Goal: Task Accomplishment & Management: Complete application form

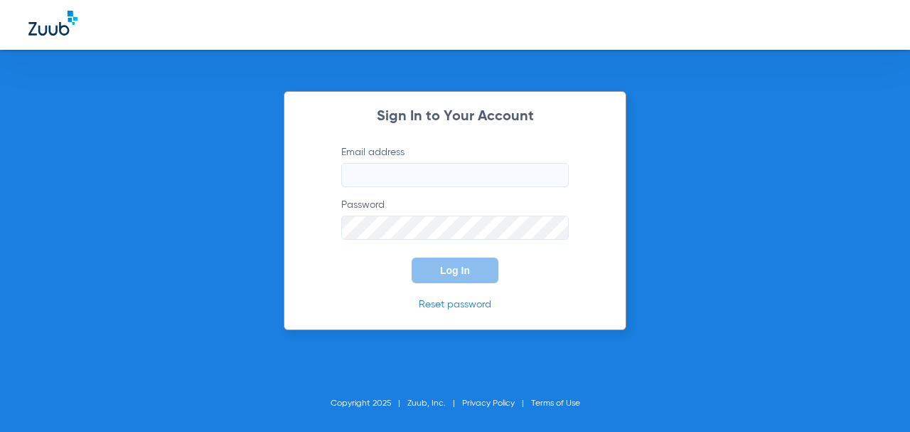
click at [412, 171] on input "Email address" at bounding box center [455, 175] width 228 height 24
type input "[EMAIL_ADDRESS][DOMAIN_NAME]"
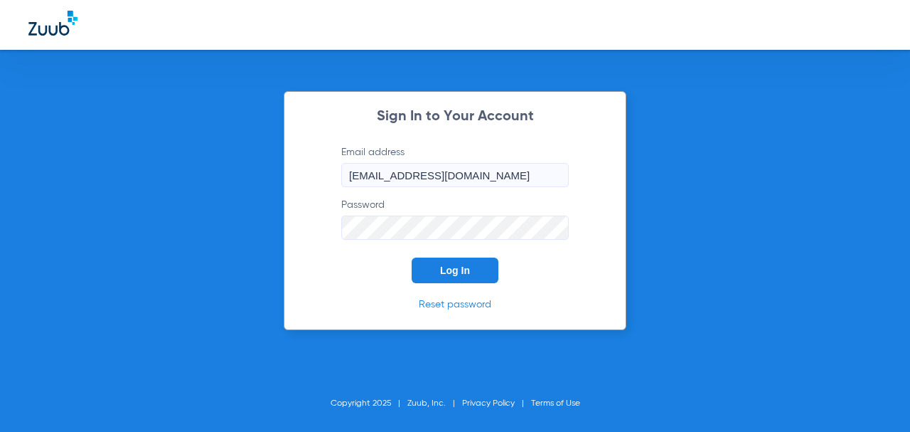
click at [412, 257] on button "Log In" at bounding box center [455, 270] width 87 height 26
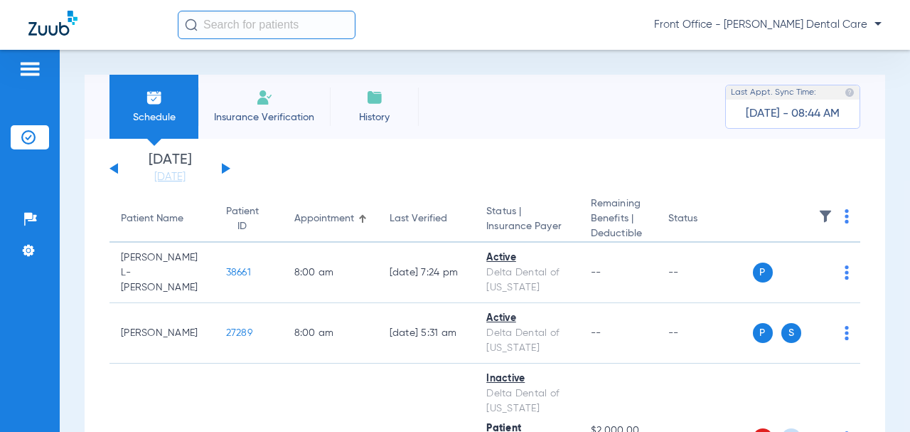
click at [227, 172] on div "[DATE] [DATE] [DATE] [DATE] [DATE] [DATE] [DATE] [DATE] [DATE] [DATE] [DATE] [D…" at bounding box center [170, 168] width 121 height 31
click at [227, 170] on button at bounding box center [226, 168] width 9 height 11
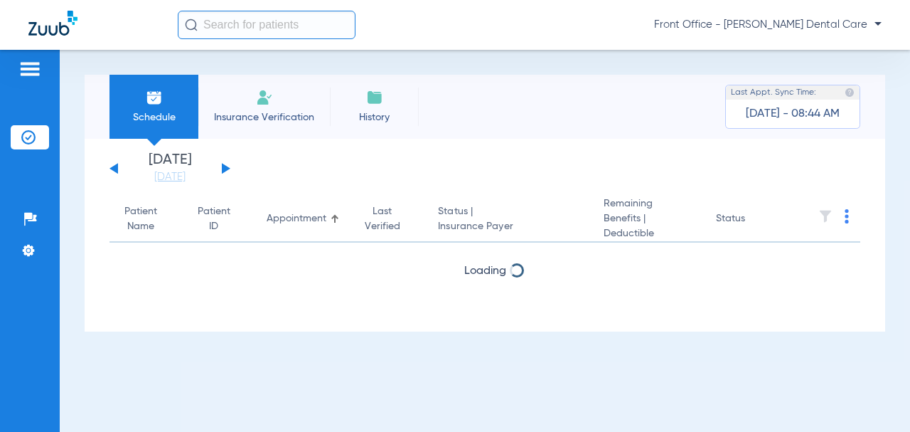
click at [227, 170] on button at bounding box center [226, 168] width 9 height 11
click at [227, 169] on button at bounding box center [226, 168] width 9 height 11
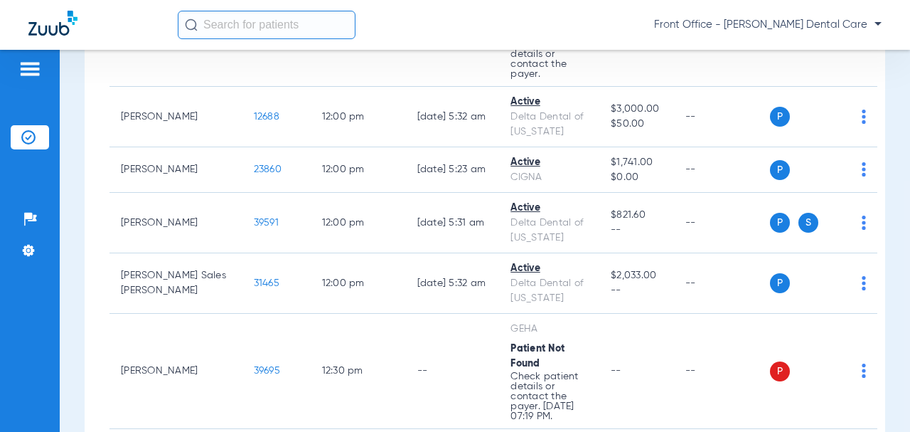
scroll to position [3271, 0]
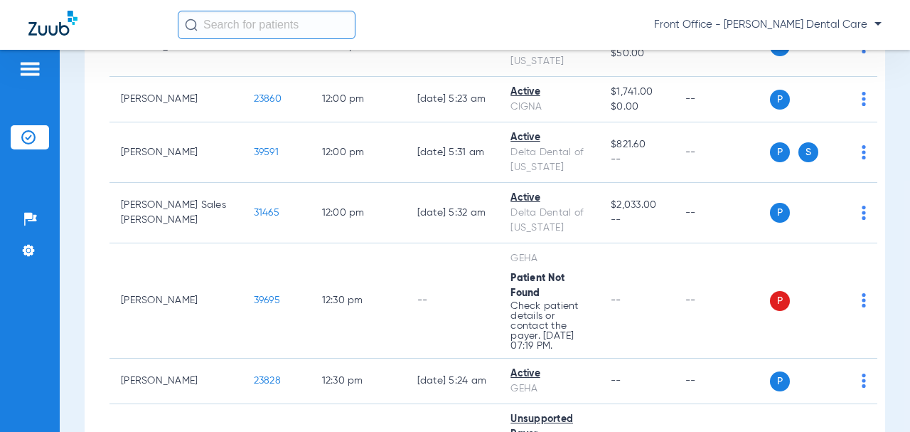
click at [254, 295] on span "39695" at bounding box center [267, 300] width 26 height 10
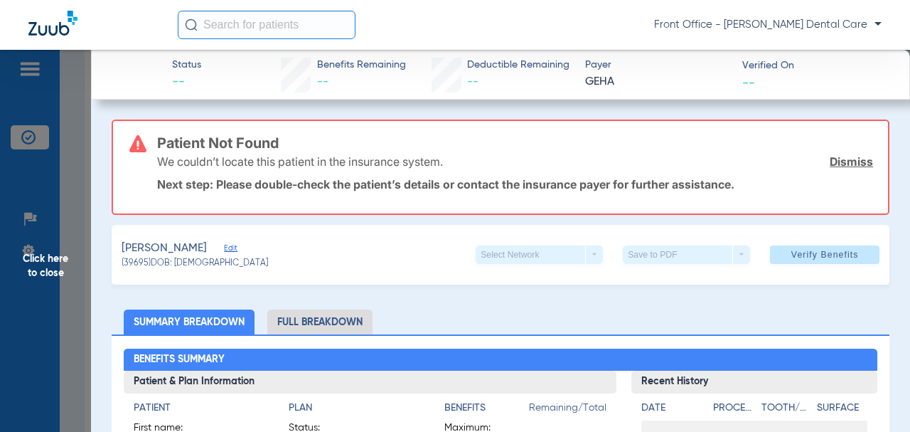
click at [60, 272] on span "Click here to close" at bounding box center [45, 266] width 91 height 432
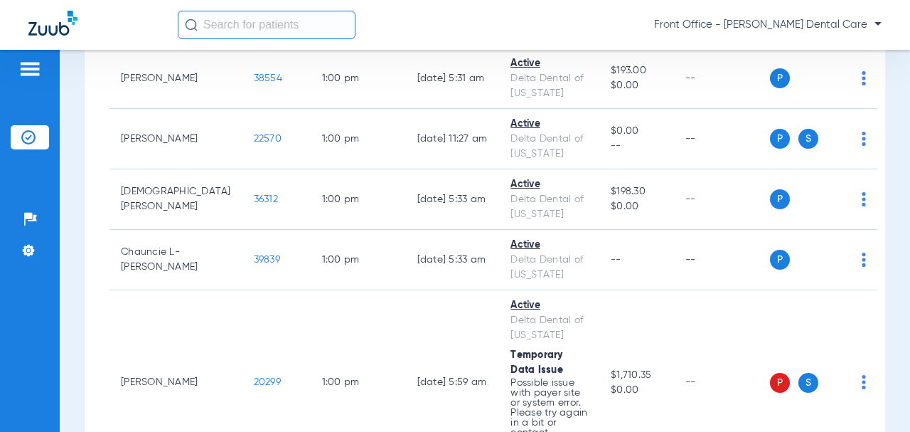
scroll to position [3982, 0]
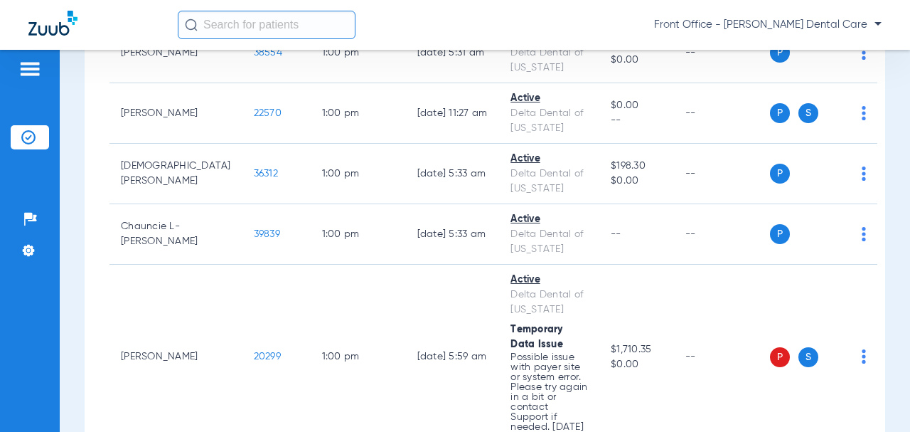
click at [254, 351] on span "20299" at bounding box center [267, 356] width 27 height 10
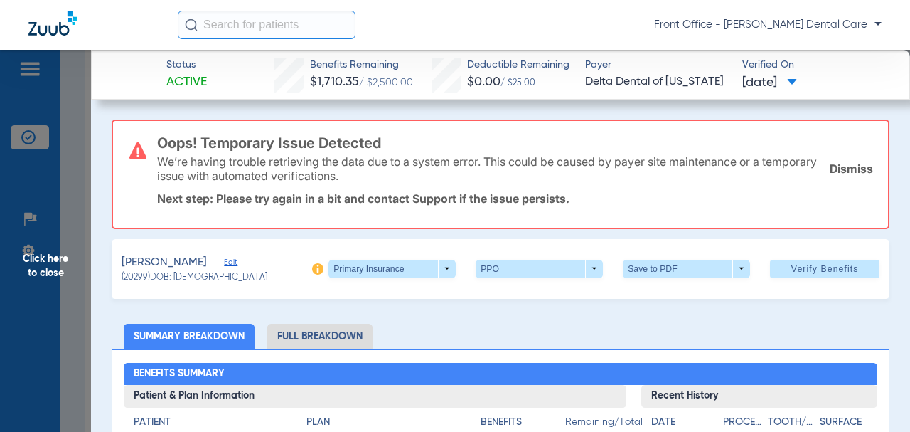
click at [237, 264] on span "Edit" at bounding box center [230, 264] width 13 height 14
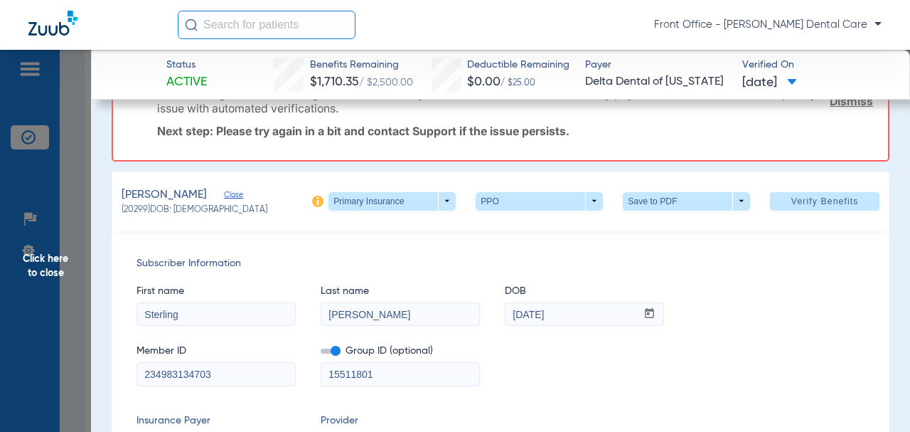
scroll to position [142, 0]
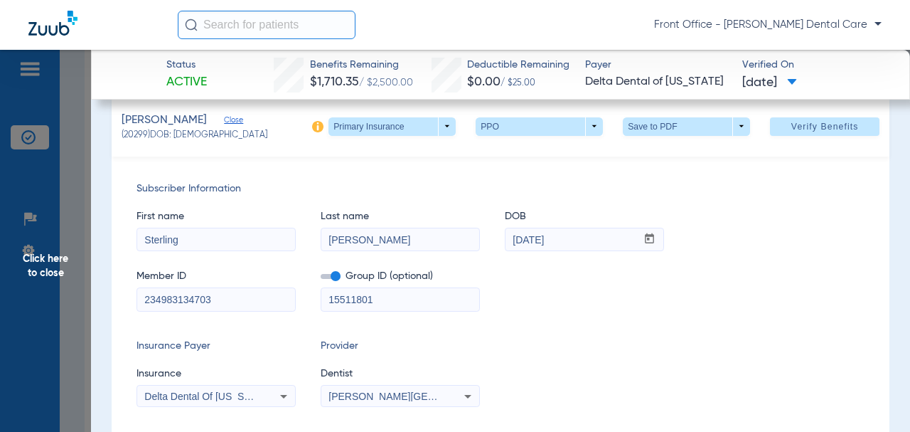
drag, startPoint x: 343, startPoint y: 297, endPoint x: 332, endPoint y: 297, distance: 10.7
click at [324, 297] on input "15511801" at bounding box center [400, 299] width 158 height 23
paste input "01515-001"
type input "01515-00101"
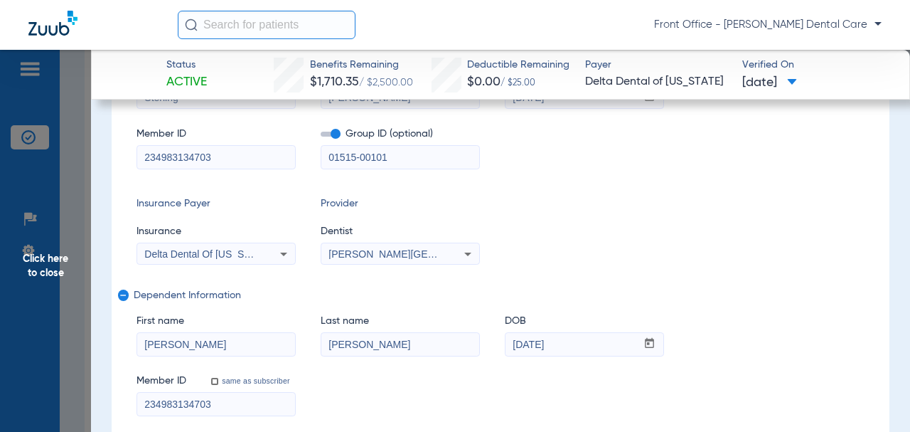
drag, startPoint x: 205, startPoint y: 402, endPoint x: 139, endPoint y: 405, distance: 66.9
click at [139, 405] on input "234983134703" at bounding box center [216, 403] width 158 height 23
paste input "2"
type input "234983134702"
drag, startPoint x: 398, startPoint y: 344, endPoint x: 366, endPoint y: 343, distance: 32.0
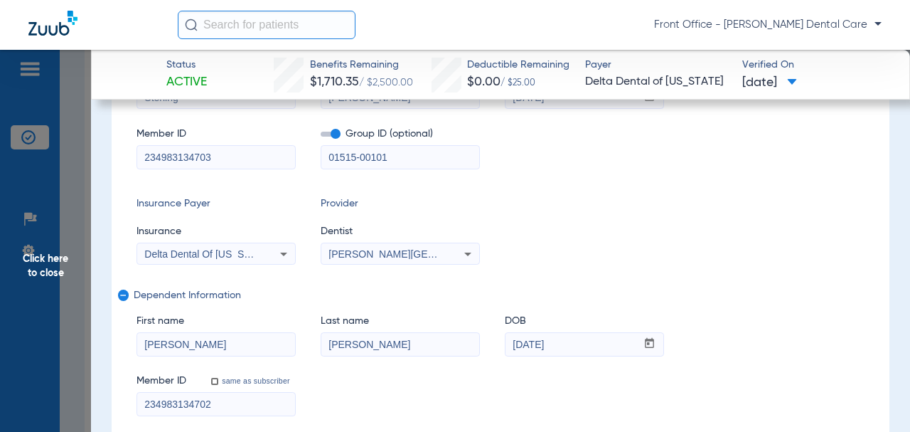
click at [366, 343] on input "[PERSON_NAME]" at bounding box center [400, 344] width 158 height 23
type input "[PERSON_NAME]"
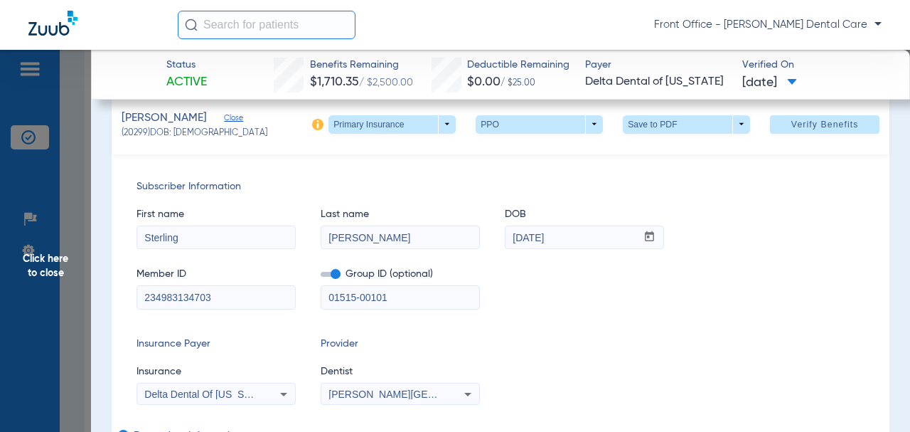
scroll to position [142, 0]
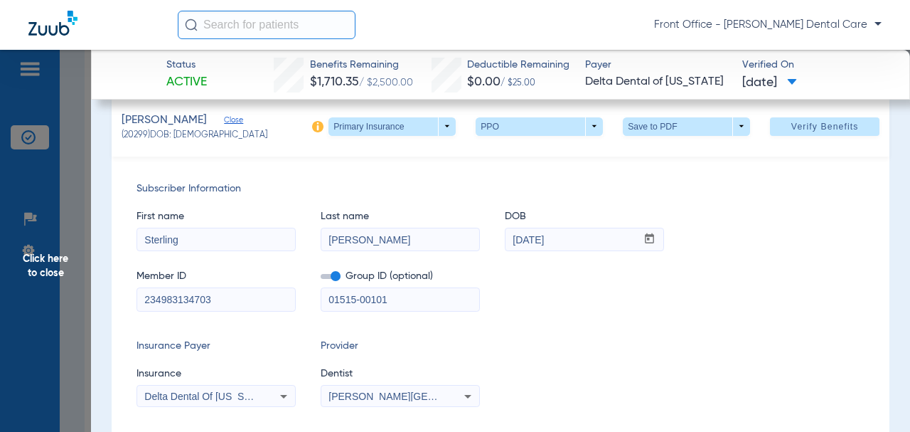
drag, startPoint x: 169, startPoint y: 300, endPoint x: 100, endPoint y: 297, distance: 69.8
paste input "1"
type input "234983134701"
click at [779, 121] on span at bounding box center [825, 127] width 110 height 34
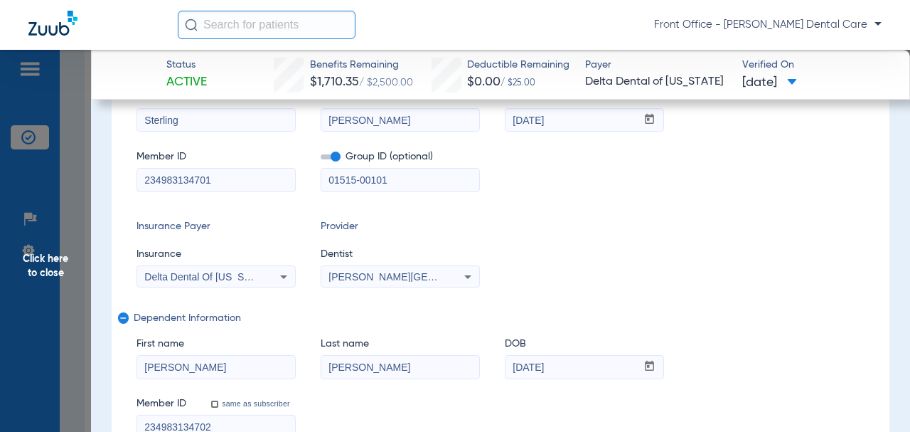
scroll to position [23, 0]
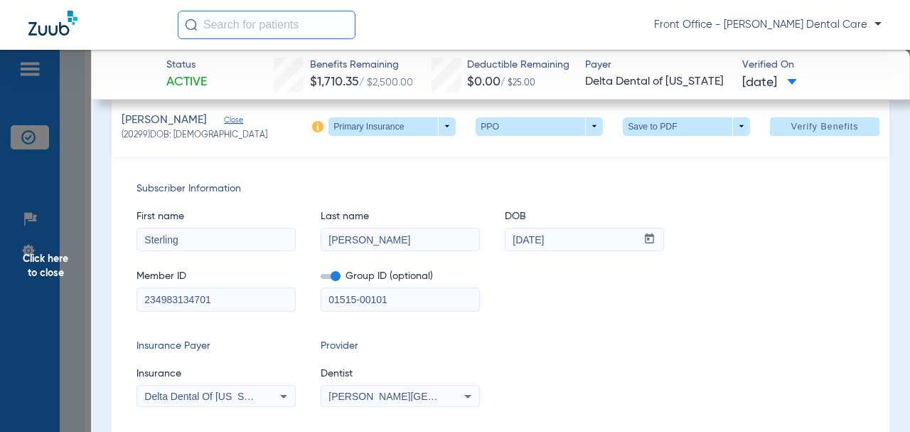
click at [59, 258] on span "Click here to close" at bounding box center [45, 266] width 91 height 432
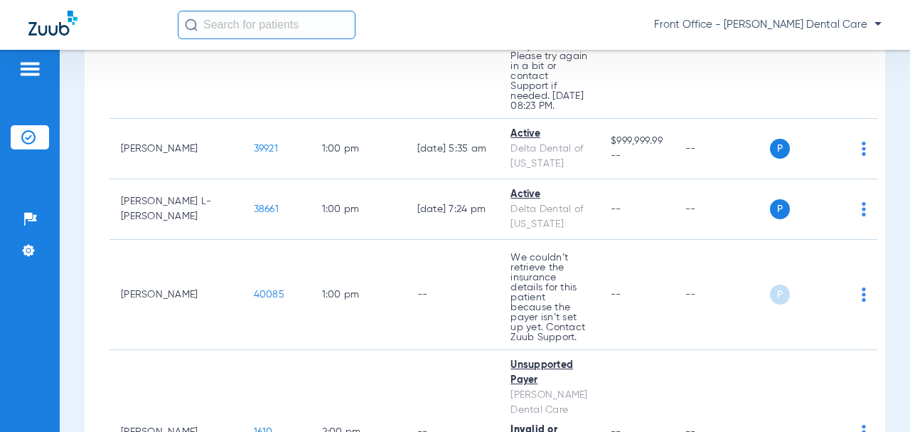
scroll to position [4337, 0]
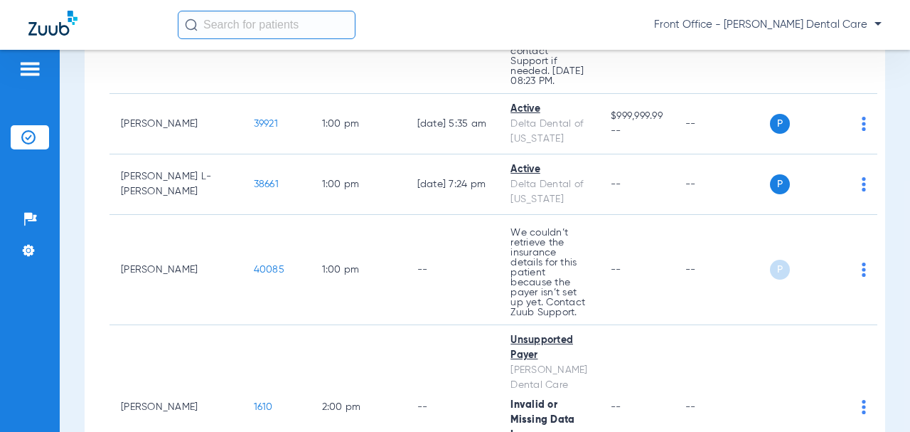
click at [254, 265] on span "40085" at bounding box center [269, 270] width 31 height 10
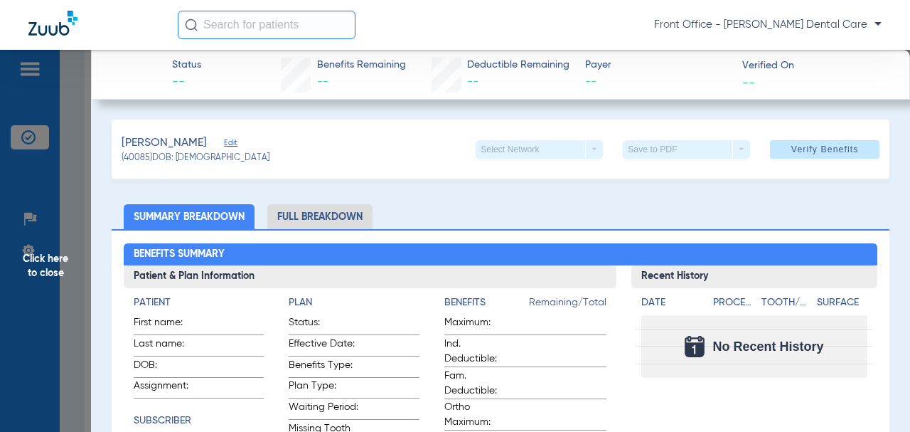
click at [52, 259] on span "Click here to close" at bounding box center [45, 266] width 91 height 432
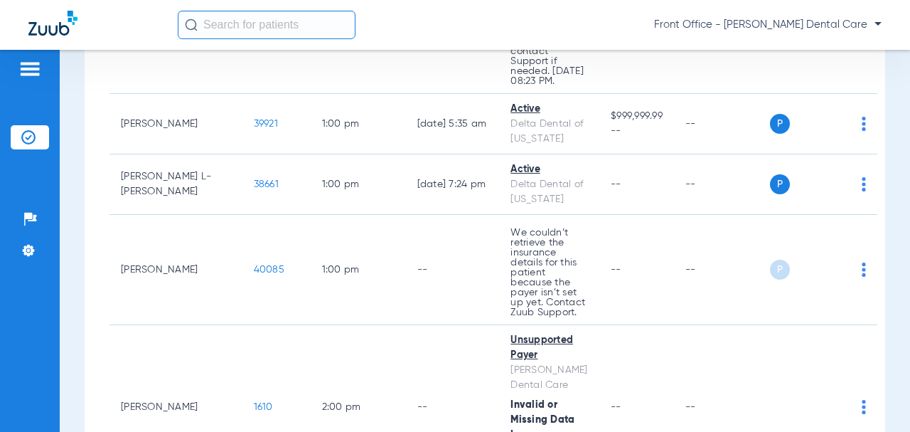
click at [254, 265] on span "40085" at bounding box center [269, 270] width 31 height 10
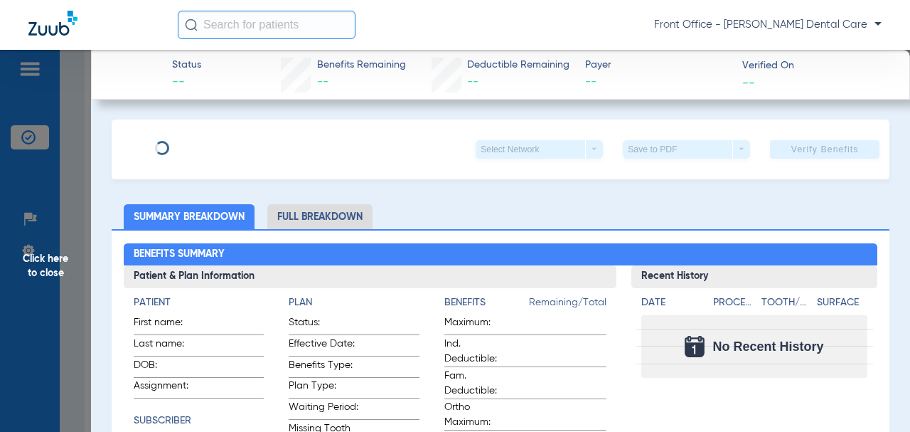
type input "[PERSON_NAME]"
type input "L-[PERSON_NAME]"
type input "[DATE]"
type input "114496998002"
type input "0171300011"
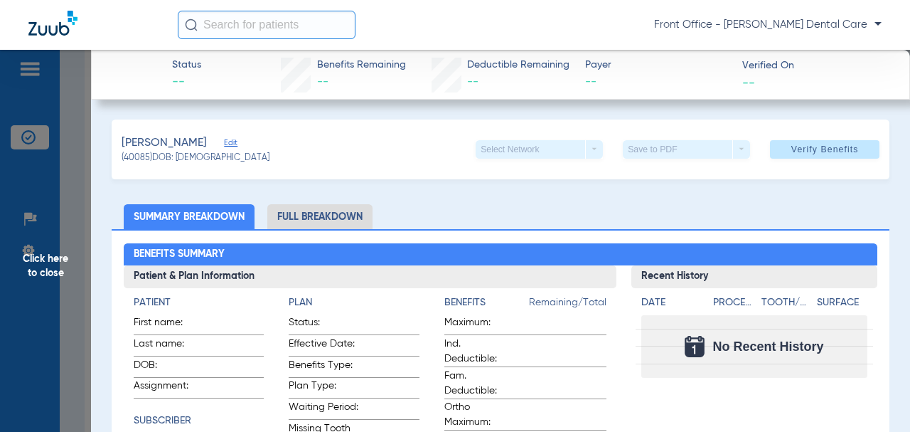
click at [237, 145] on span "Edit" at bounding box center [230, 145] width 13 height 14
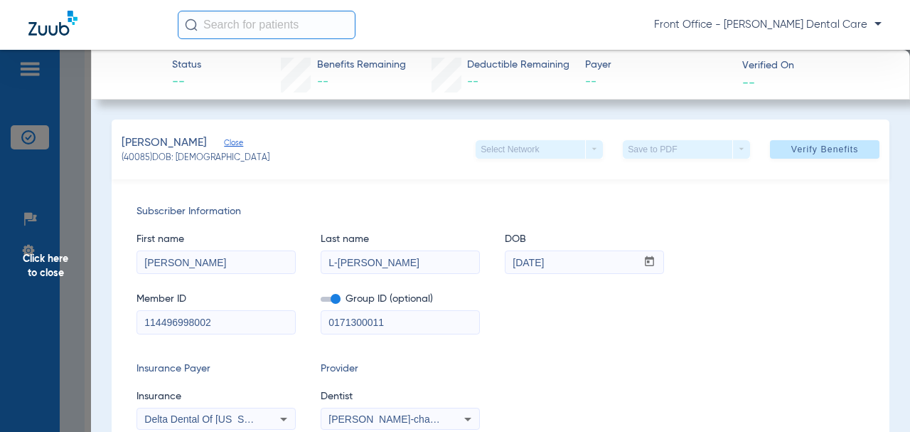
click at [340, 265] on input "L-[PERSON_NAME]" at bounding box center [400, 262] width 158 height 23
type input "[PERSON_NAME]"
drag, startPoint x: 324, startPoint y: 324, endPoint x: 337, endPoint y: 322, distance: 13.7
click at [316, 322] on div "Member ID 114496998002 Group ID (optional) 0171300011" at bounding box center [501, 306] width 728 height 55
paste input "-"
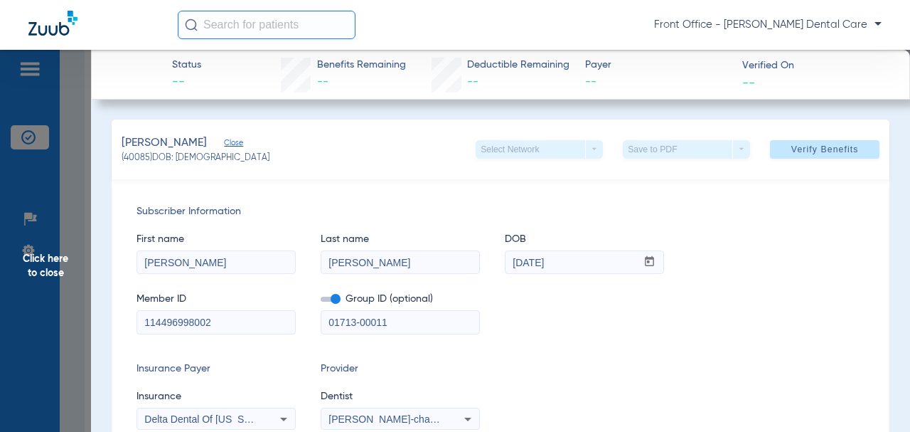
type input "01713-00011"
drag, startPoint x: 169, startPoint y: 329, endPoint x: 160, endPoint y: 326, distance: 9.9
click at [137, 328] on div "114496998002" at bounding box center [216, 322] width 159 height 24
paste input "1"
type input "114496998001"
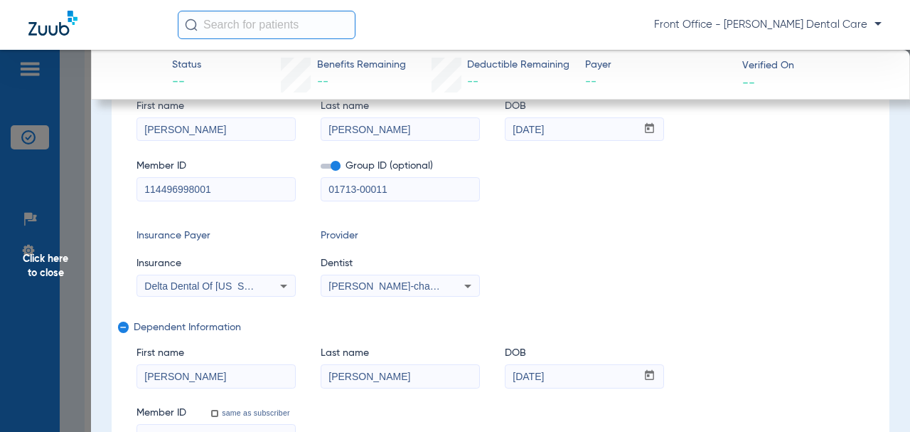
scroll to position [142, 0]
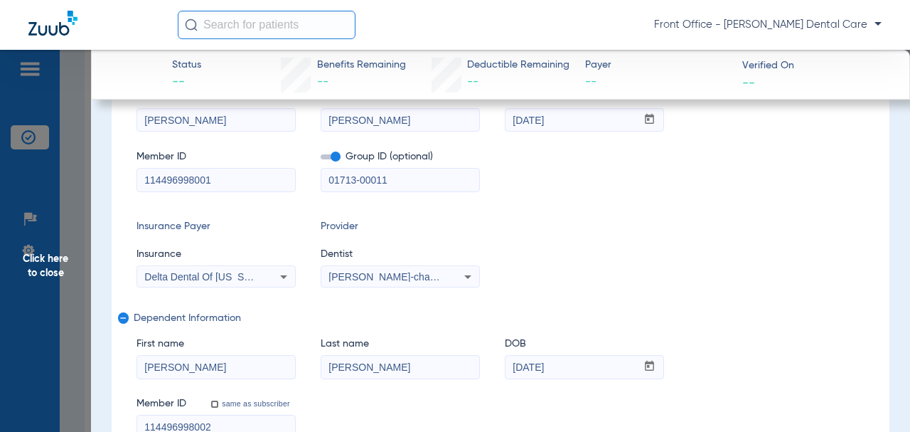
drag, startPoint x: 178, startPoint y: 365, endPoint x: 135, endPoint y: 363, distance: 43.4
click at [135, 363] on div "Subscriber Information First name [PERSON_NAME] Last name [PERSON_NAME] DOB mm …" at bounding box center [501, 250] width 778 height 427
drag, startPoint x: 203, startPoint y: 121, endPoint x: 128, endPoint y: 127, distance: 75.6
click at [128, 127] on div "Subscriber Information First name [PERSON_NAME] Last name [PERSON_NAME] DOB mm …" at bounding box center [501, 250] width 778 height 427
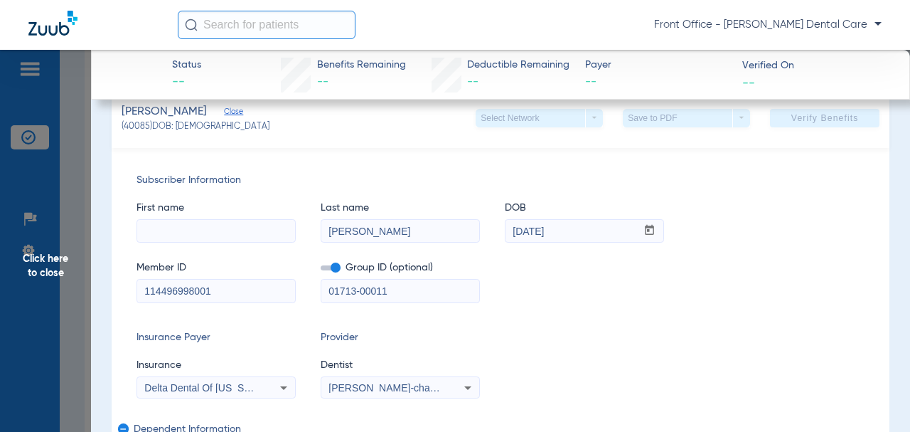
scroll to position [253, 0]
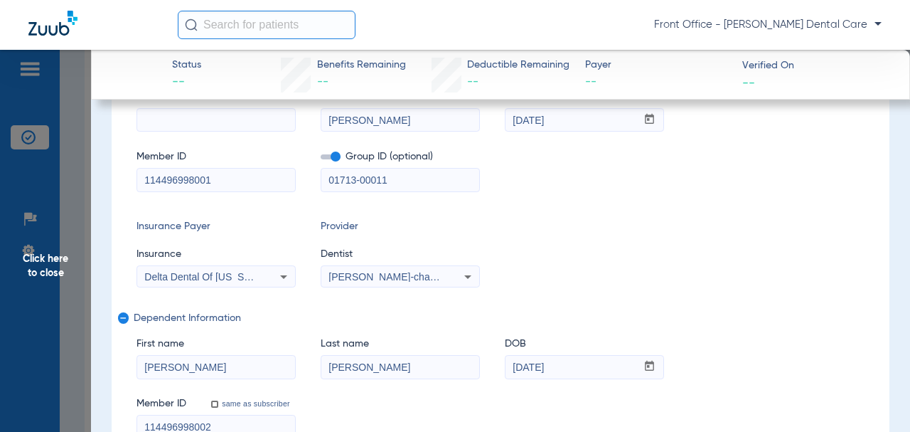
paste input "[PERSON_NAME]"
type input "[PERSON_NAME]"
drag, startPoint x: 363, startPoint y: 367, endPoint x: 336, endPoint y: 368, distance: 27.8
click at [321, 367] on input "[PERSON_NAME]" at bounding box center [400, 367] width 158 height 23
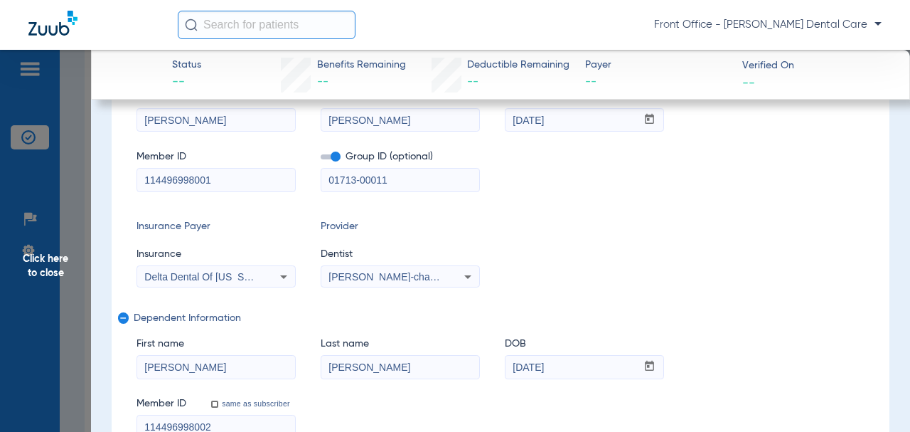
drag, startPoint x: 336, startPoint y: 368, endPoint x: 506, endPoint y: 332, distance: 174.5
click at [639, 245] on div "Insurance Payer Insurance Delta Dental Of [US_STATE] Provider Dentist [PERSON_N…" at bounding box center [501, 253] width 728 height 68
drag, startPoint x: 228, startPoint y: 423, endPoint x: 69, endPoint y: 412, distance: 158.9
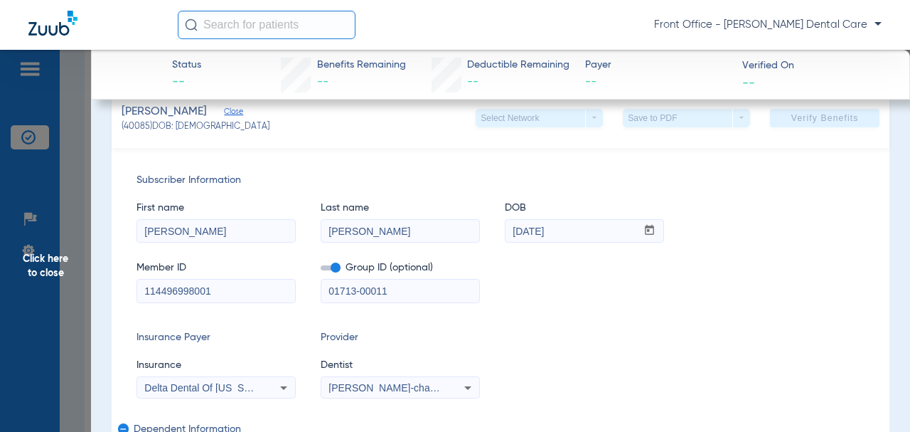
scroll to position [253, 0]
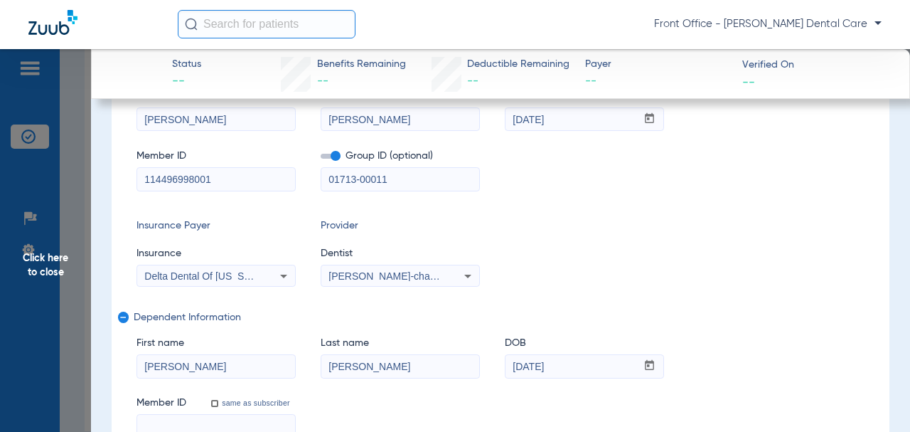
drag, startPoint x: 183, startPoint y: 366, endPoint x: 161, endPoint y: 363, distance: 21.5
drag, startPoint x: 338, startPoint y: 371, endPoint x: 287, endPoint y: 372, distance: 51.2
click at [287, 372] on div "First name Last name [PERSON_NAME] mm / dd / yyyy [DATE]" at bounding box center [501, 350] width 728 height 55
drag, startPoint x: 576, startPoint y: 365, endPoint x: 258, endPoint y: 344, distance: 318.5
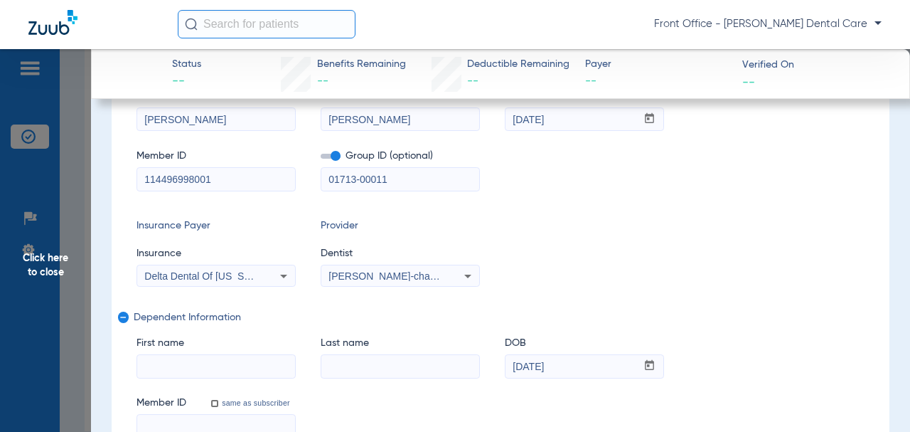
click at [481, 367] on div "First name Last name DOB mm / dd / yyyy [DATE]" at bounding box center [501, 350] width 728 height 55
click at [122, 321] on mat-icon "remove" at bounding box center [122, 319] width 9 height 17
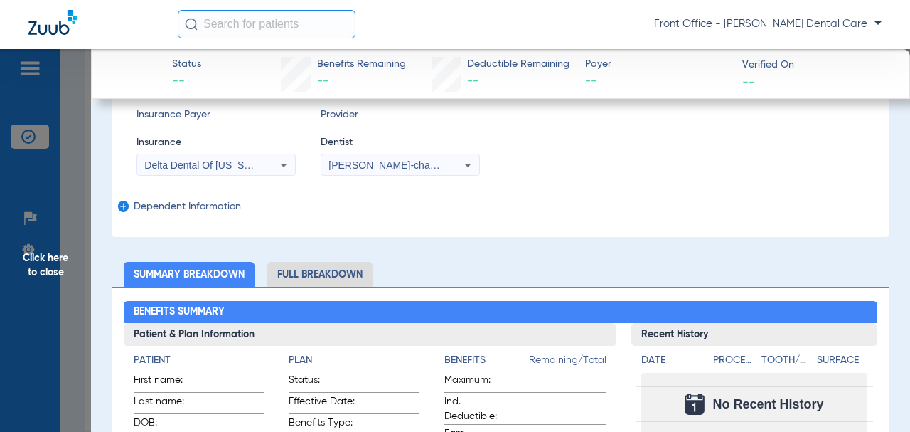
scroll to position [142, 0]
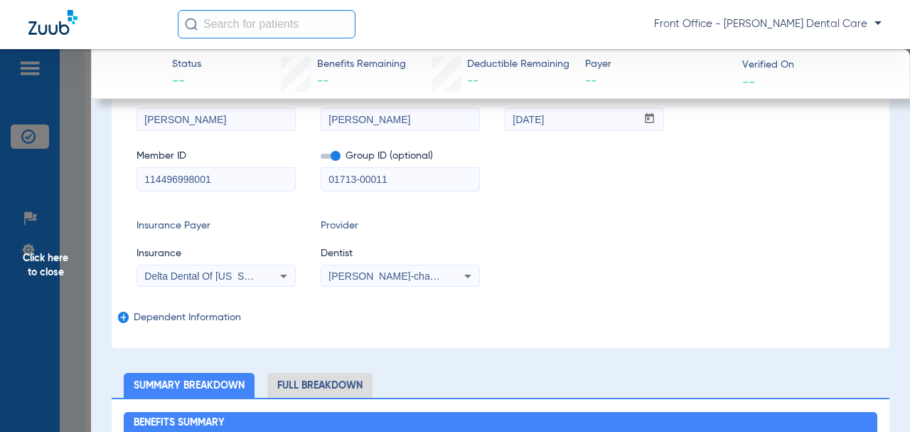
drag, startPoint x: 570, startPoint y: 122, endPoint x: 499, endPoint y: 124, distance: 70.4
click at [499, 124] on div "First name [PERSON_NAME] Last name [PERSON_NAME] mm / dd / yyyy [DATE]" at bounding box center [501, 103] width 728 height 55
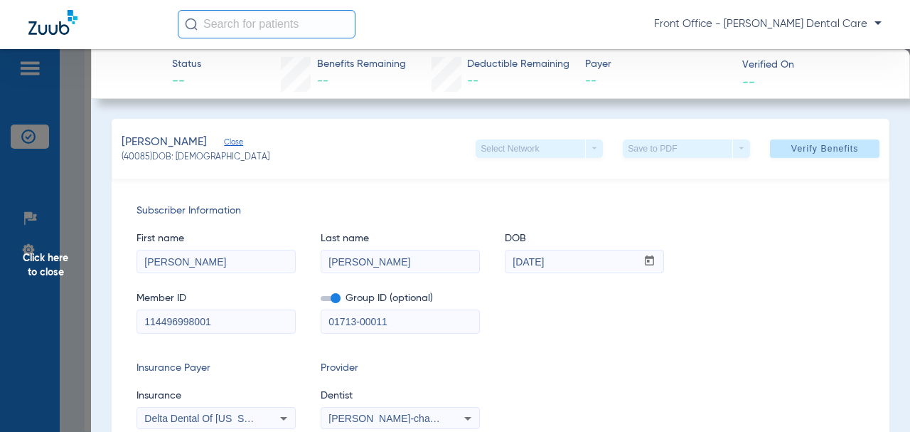
type input "[DATE]"
click at [801, 153] on span "Verify Benefits" at bounding box center [825, 148] width 68 height 11
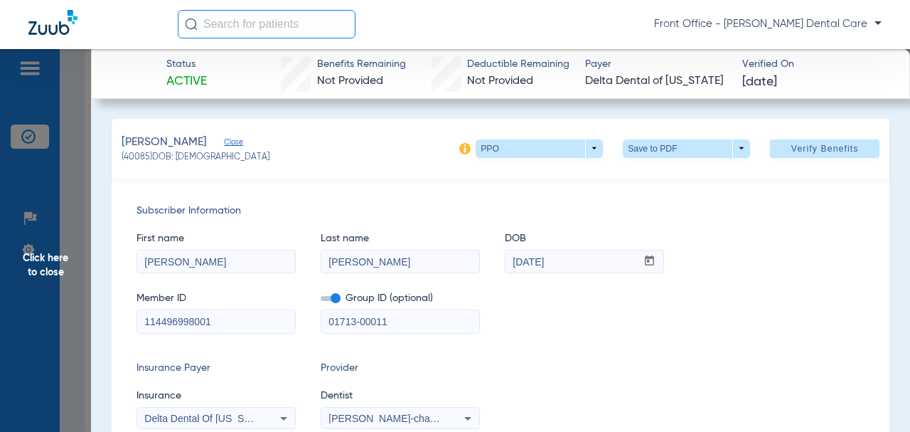
click at [53, 274] on span "Click here to close" at bounding box center [45, 265] width 91 height 432
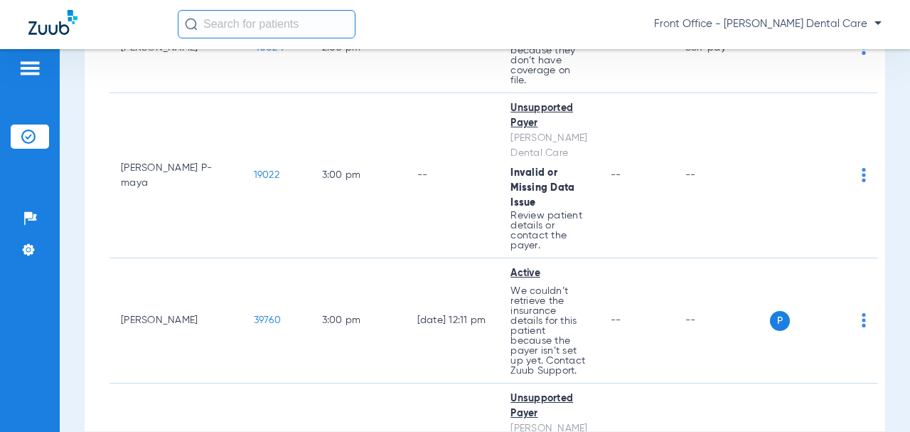
scroll to position [5262, 0]
click at [254, 314] on span "39760" at bounding box center [267, 319] width 27 height 10
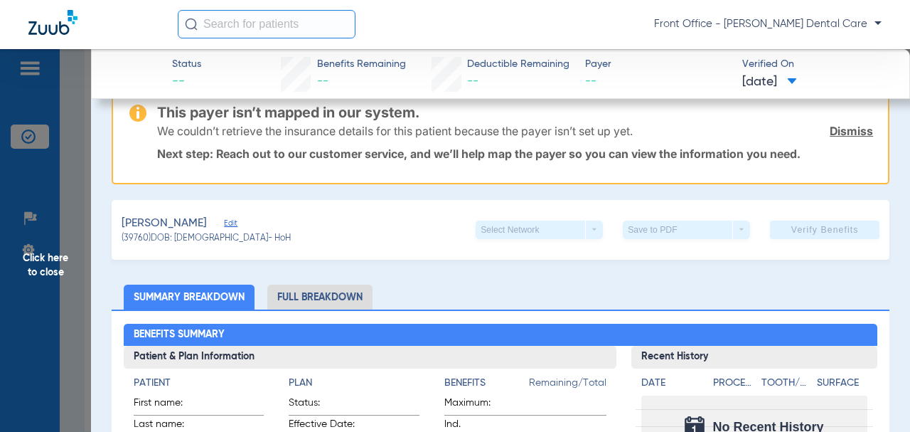
scroll to position [142, 0]
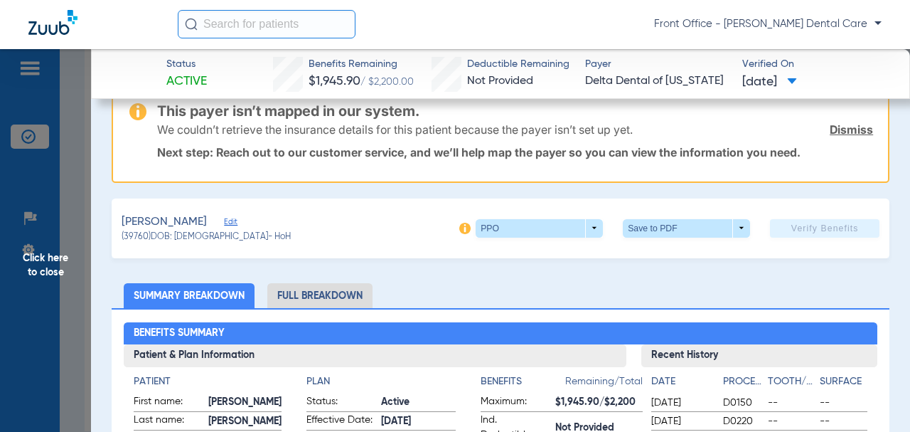
drag, startPoint x: 372, startPoint y: 183, endPoint x: 283, endPoint y: 213, distance: 93.8
click at [283, 213] on div "[PERSON_NAME] (39760) DOB: [DEMOGRAPHIC_DATA] - HoH PPO arrow_drop_down Save to…" at bounding box center [501, 228] width 778 height 60
click at [224, 220] on span "Edit" at bounding box center [230, 224] width 13 height 14
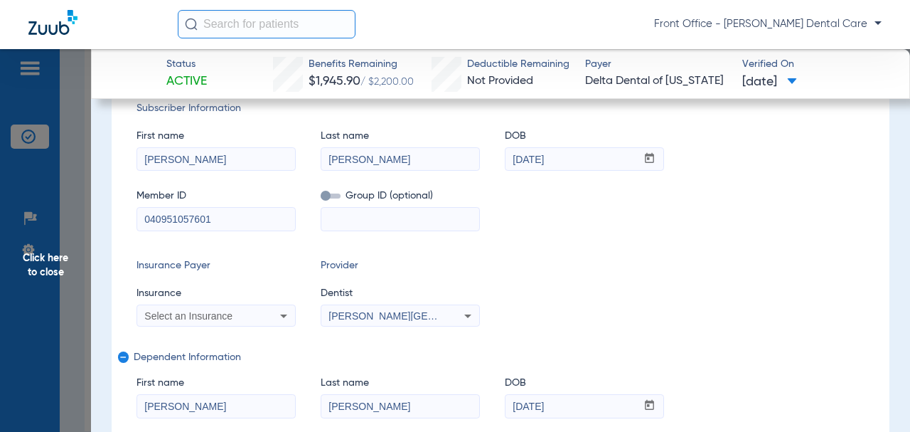
scroll to position [356, 0]
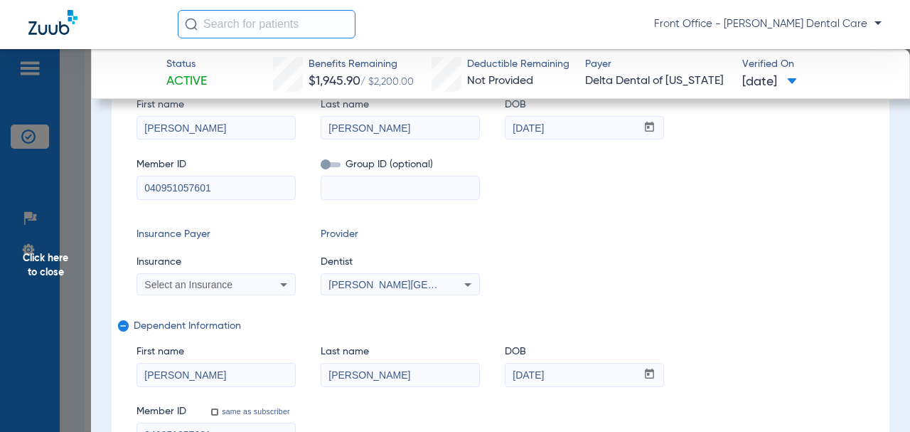
click at [364, 195] on input at bounding box center [400, 187] width 158 height 23
drag, startPoint x: 364, startPoint y: 195, endPoint x: 345, endPoint y: 176, distance: 26.7
click at [326, 162] on span at bounding box center [331, 164] width 20 height 5
click at [321, 167] on input "checkbox" at bounding box center [321, 167] width 0 height 0
paste input "09134-00101"
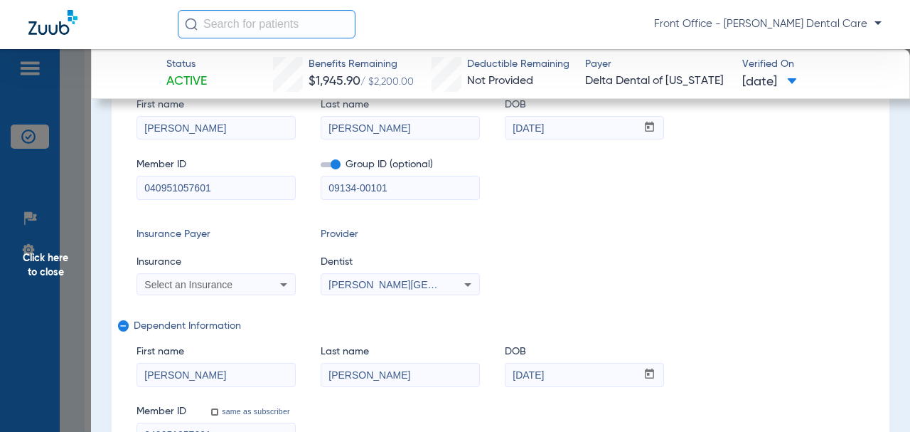
type input "09134-00101"
drag, startPoint x: 190, startPoint y: 192, endPoint x: 154, endPoint y: 188, distance: 35.8
click at [134, 190] on div "Subscriber Information First name [PERSON_NAME] Last name [PERSON_NAME] mm / dd…" at bounding box center [501, 258] width 778 height 427
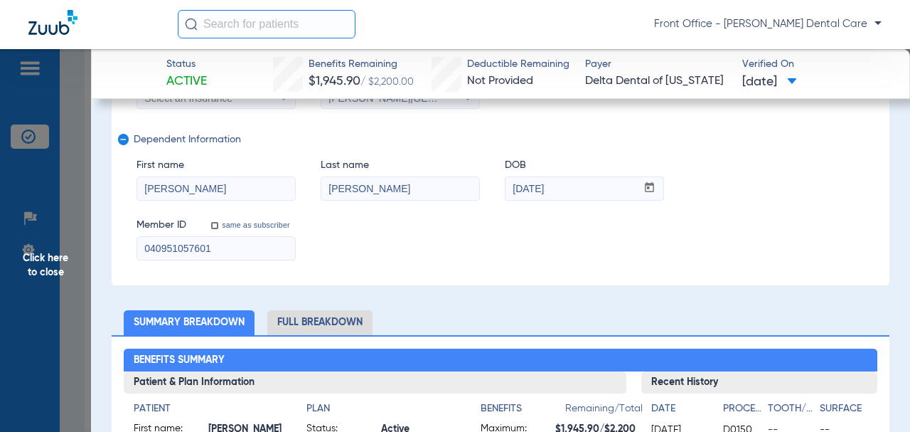
scroll to position [569, 0]
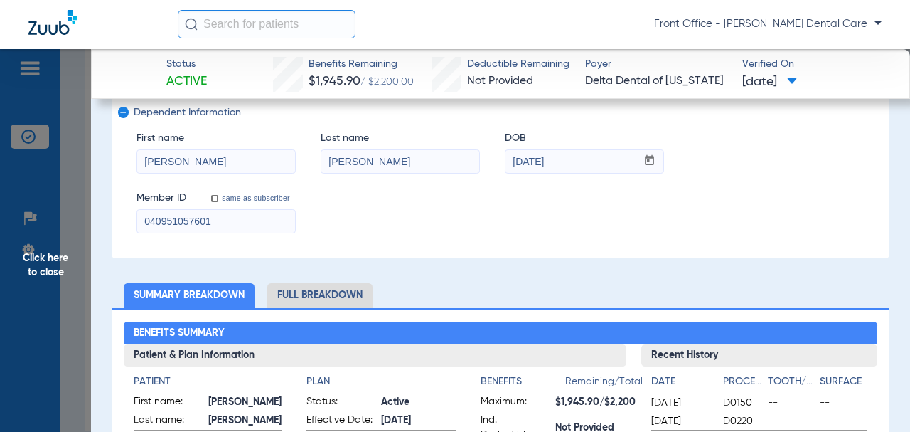
click at [122, 219] on div "Subscriber Information First name [PERSON_NAME] Last name [PERSON_NAME] mm / dd…" at bounding box center [501, 44] width 778 height 427
paste input "5"
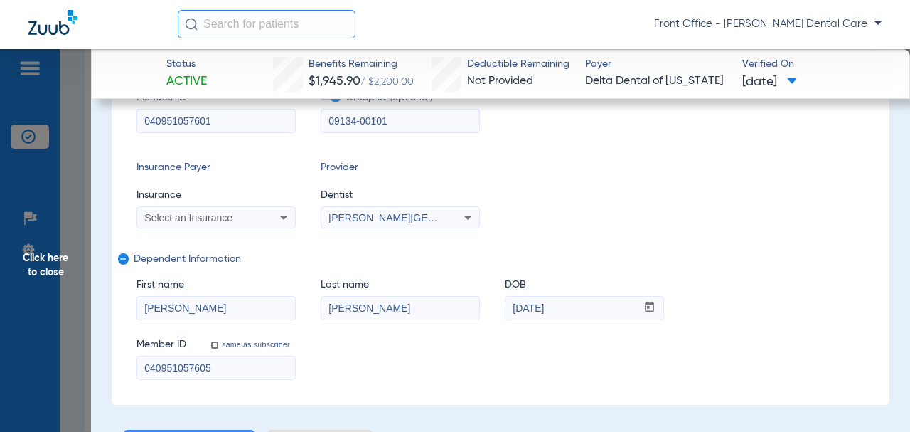
scroll to position [427, 0]
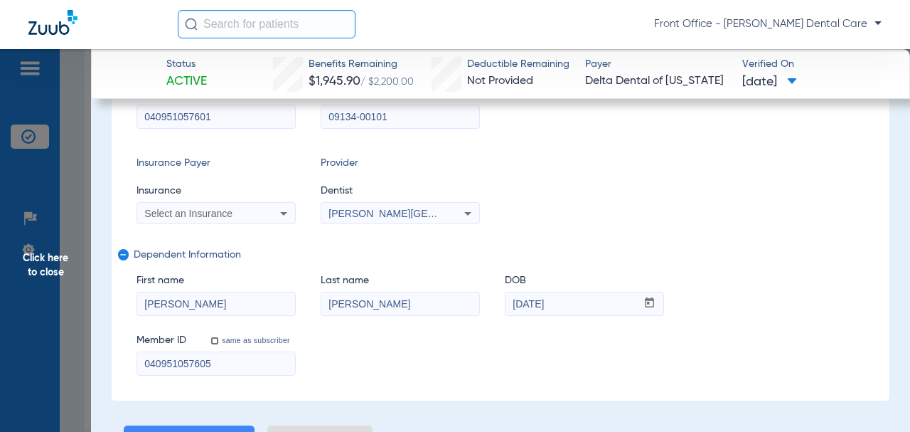
type input "040951057605"
click at [244, 213] on div "Select an Insurance" at bounding box center [201, 213] width 114 height 10
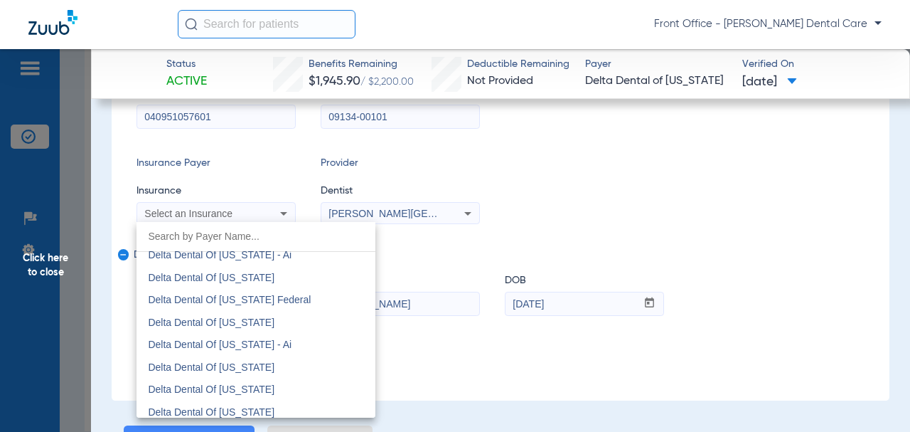
scroll to position [2773, 0]
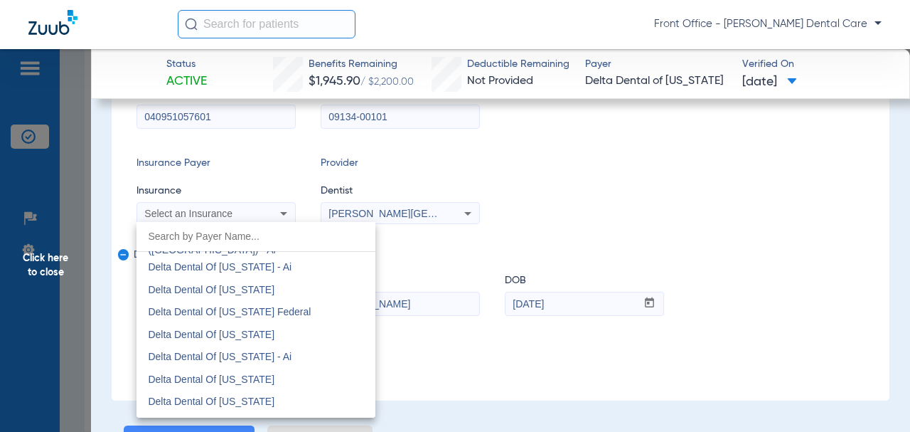
click at [252, 287] on span "Delta Dental Of [US_STATE]" at bounding box center [211, 289] width 127 height 11
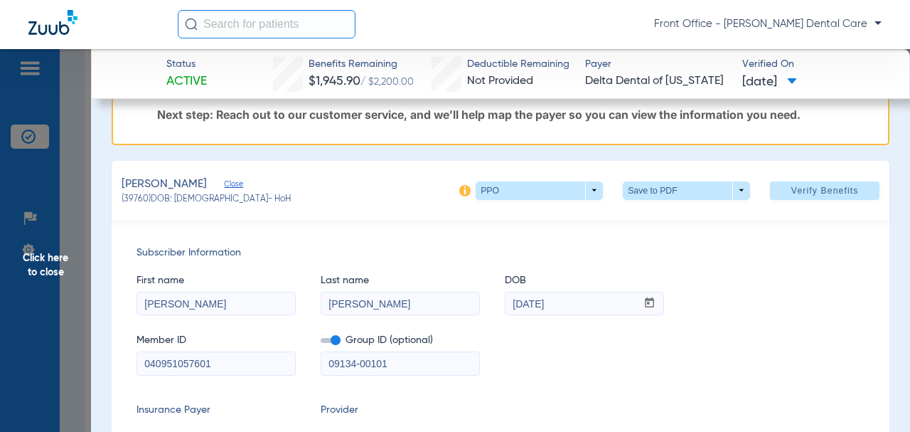
scroll to position [31, 0]
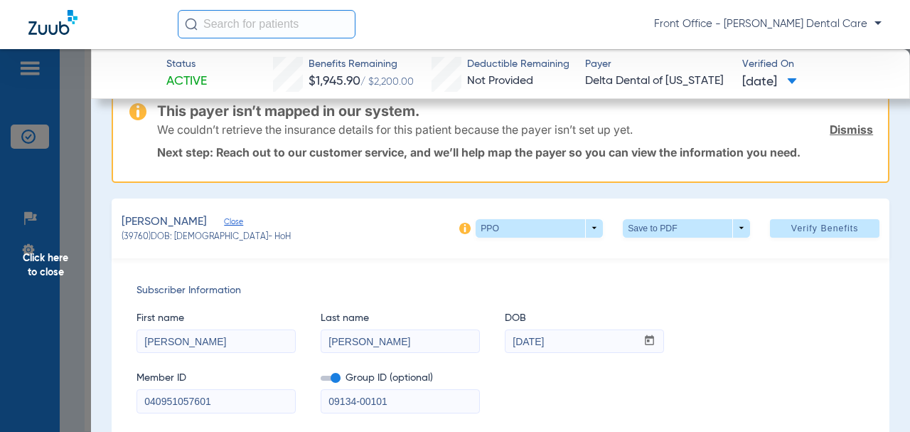
click at [770, 230] on span at bounding box center [825, 228] width 110 height 34
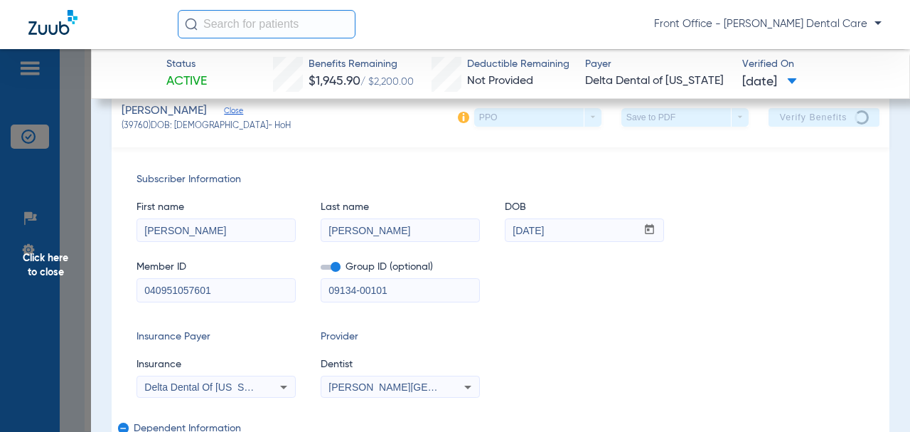
scroll to position [0, 0]
